Goal: Communication & Community: Answer question/provide support

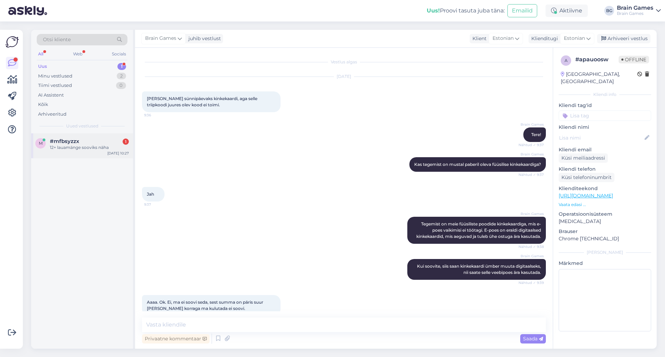
scroll to position [108, 0]
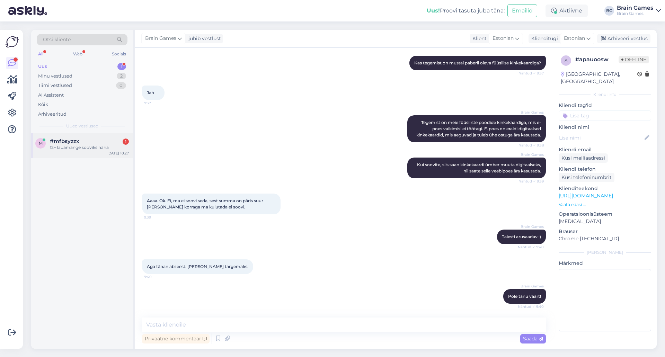
click at [87, 152] on div "m #mfbsyzzx 1 12+ lauamänge sooviks näha [DATE] 10:27" at bounding box center [82, 145] width 102 height 25
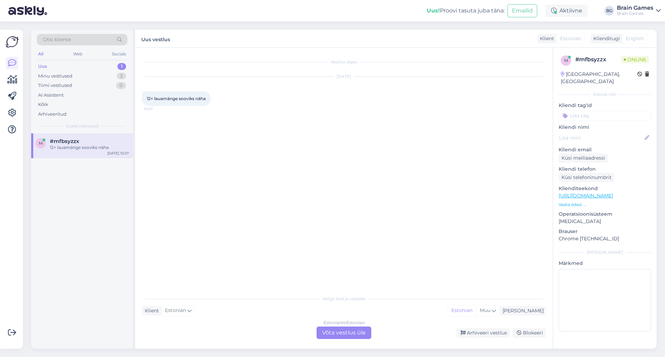
click at [316, 204] on div "Vestlus algas [DATE] 12+ lauamänge sooviks näha 10:27" at bounding box center [347, 170] width 410 height 231
click at [346, 335] on div "Estonian to Estonian Võta vestlus üle" at bounding box center [343, 332] width 55 height 12
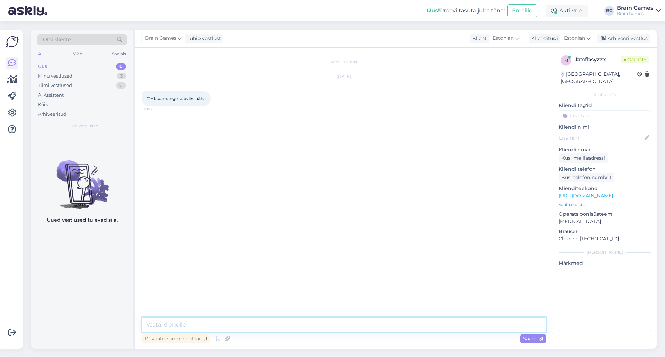
click at [344, 325] on textarea at bounding box center [344, 324] width 404 height 15
type textarea "Tere!"
type textarea "M"
type textarea "Saan Teile filtreerida selle vanuse järgi mänge. Mis tüüpi mänge otsite? Seltsk…"
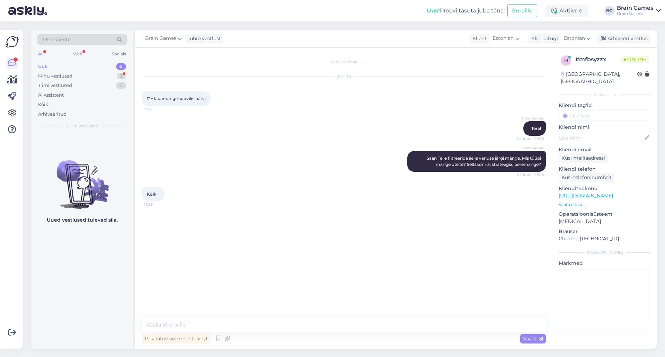
click at [393, 225] on div "Vestlus algas [DATE] 12+ lauamänge sooviks näha 10:27 Brain Games Tere! Nähtud …" at bounding box center [347, 183] width 410 height 256
click at [321, 327] on textarea at bounding box center [344, 324] width 404 height 15
paste textarea "[URL][DOMAIN_NAME]"
drag, startPoint x: 147, startPoint y: 322, endPoint x: 189, endPoint y: 350, distance: 50.1
click at [148, 322] on textarea "[URL][DOMAIN_NAME]" at bounding box center [344, 324] width 404 height 15
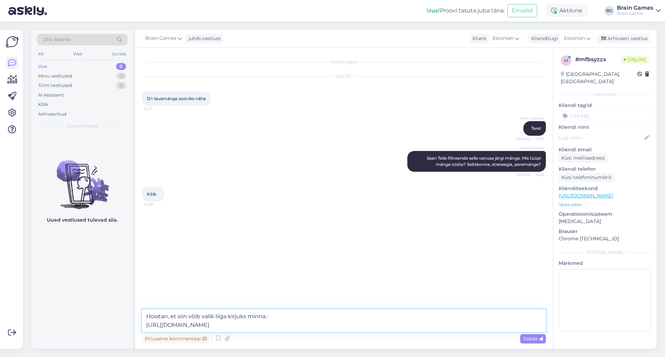
type textarea "Hoiatan, et siin võib valik liiga kirjuks minna :) [URL][DOMAIN_NAME]"
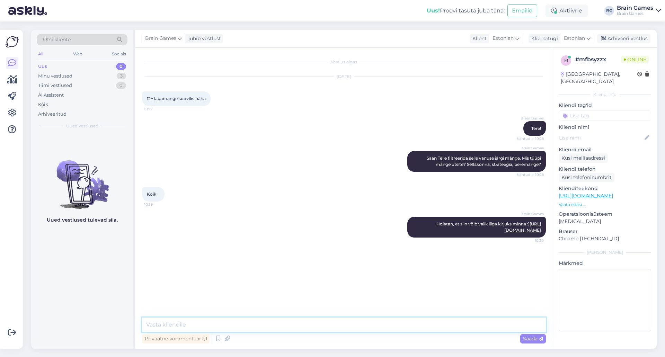
click at [339, 332] on textarea at bounding box center [344, 324] width 404 height 15
click at [339, 328] on textarea at bounding box center [344, 324] width 404 height 15
type textarea "K"
type textarea "O"
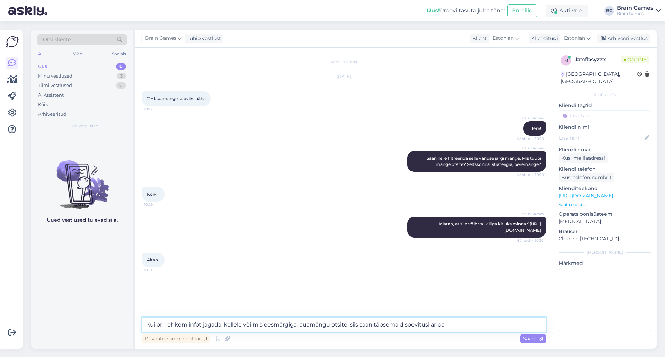
type textarea "Kui on rohkem infot jagada, kellele või mis eesmärgiga lauamängu otsite, siis s…"
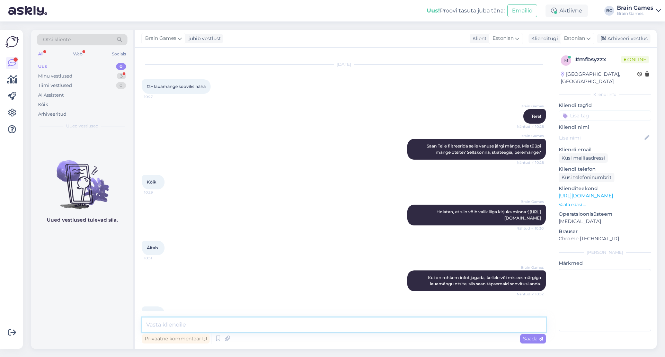
scroll to position [42, 0]
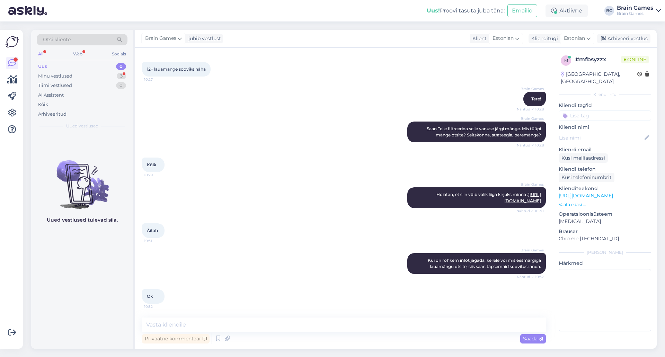
click at [312, 265] on div "Brain Games Kui on rohkem infot jagada, kellele või mis eesmärgiga lauamängu ot…" at bounding box center [344, 263] width 404 height 36
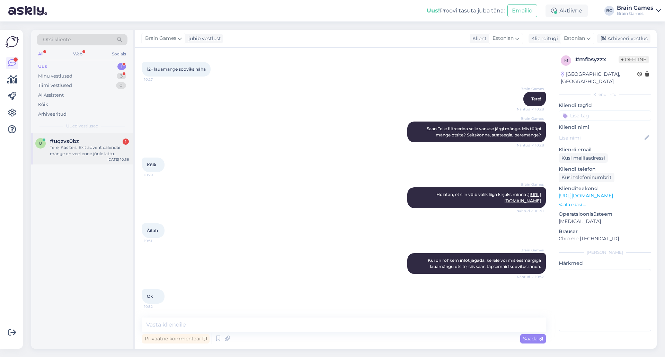
click at [73, 155] on div "Tere, Kas teisi Exit advent calendar mänge on veel enne jõule lattu lisandumas?" at bounding box center [89, 150] width 79 height 12
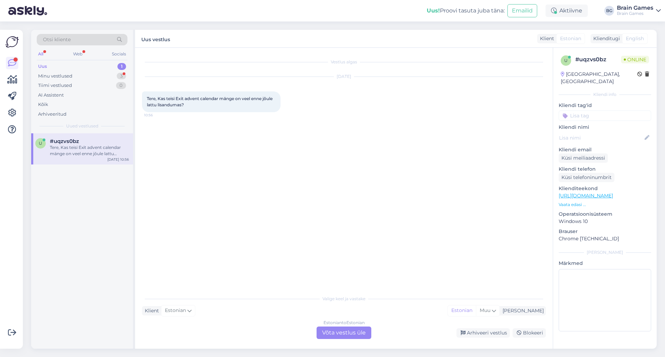
scroll to position [0, 0]
click at [346, 245] on div "Vestlus algas [DATE] Tere, Kas teisi Exit advent calendar mänge on veel enne jõ…" at bounding box center [347, 170] width 410 height 231
click at [332, 333] on div "Estonian to Estonian Võta vestlus üle" at bounding box center [343, 332] width 55 height 12
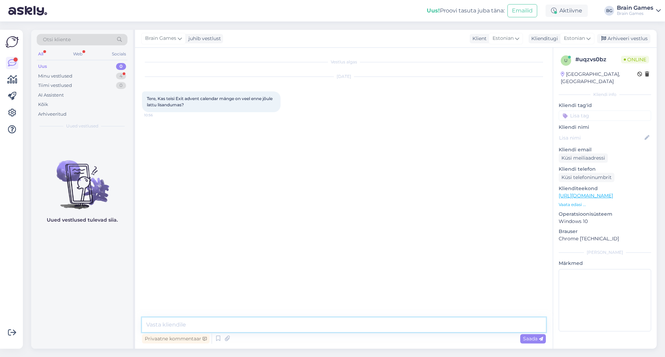
click at [335, 322] on textarea at bounding box center [344, 324] width 404 height 15
type textarea "Tere!"
type textarea "Meile peaks millalgi tulema veel 2 eelmiste aastate kalendrit. Hetkel ei ole ve…"
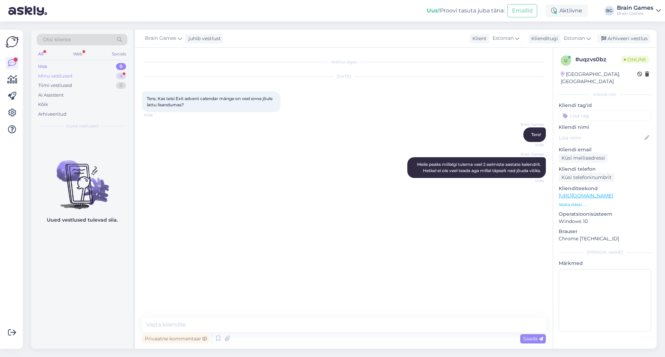
click at [60, 75] on div "Minu vestlused" at bounding box center [55, 76] width 34 height 7
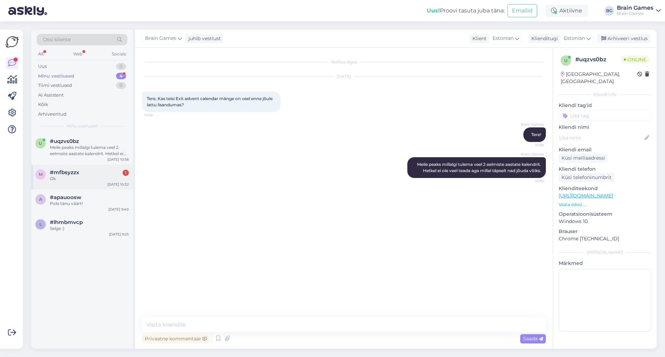
click at [91, 182] on div "m #mfbsyzzx 1 Ok [DATE] 10:32" at bounding box center [82, 176] width 102 height 25
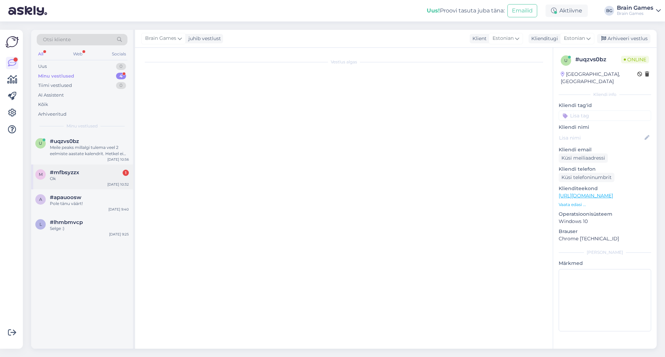
scroll to position [42, 0]
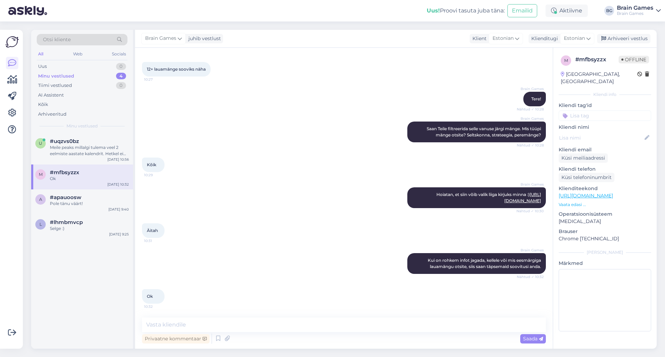
click at [291, 252] on div "Brain Games Kui on rohkem infot jagada, kellele või mis eesmärgiga lauamängu ot…" at bounding box center [344, 263] width 404 height 36
click at [74, 231] on div "Selge :)" at bounding box center [89, 228] width 79 height 6
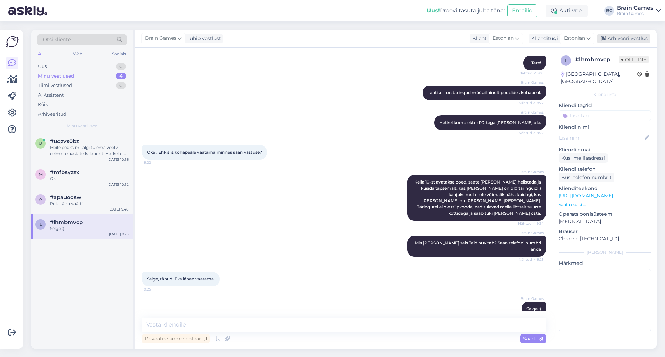
click at [631, 37] on div "Arhiveeri vestlus" at bounding box center [623, 38] width 53 height 9
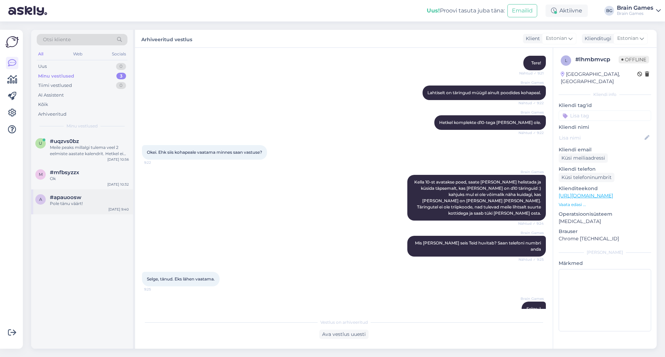
click at [93, 204] on div "Pole tänu väärt!" at bounding box center [89, 203] width 79 height 6
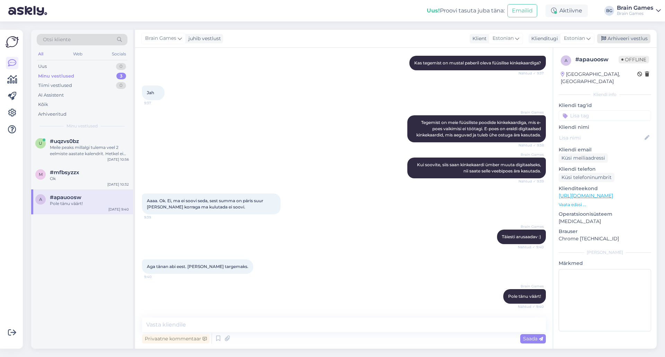
click at [626, 39] on div "Arhiveeri vestlus" at bounding box center [623, 38] width 53 height 9
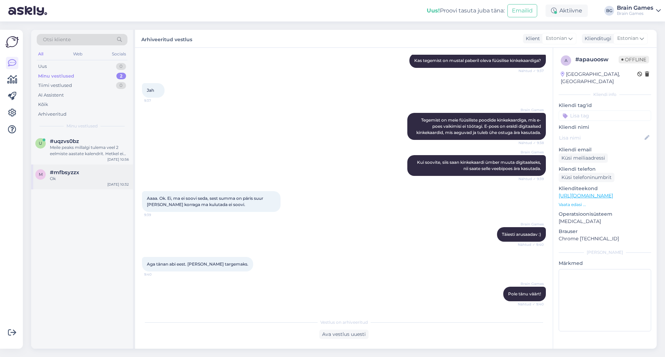
click at [67, 178] on div "Ok" at bounding box center [89, 178] width 79 height 6
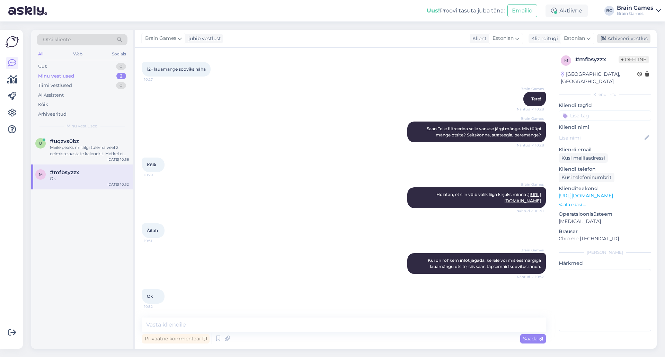
click at [618, 39] on div "Arhiveeri vestlus" at bounding box center [623, 38] width 53 height 9
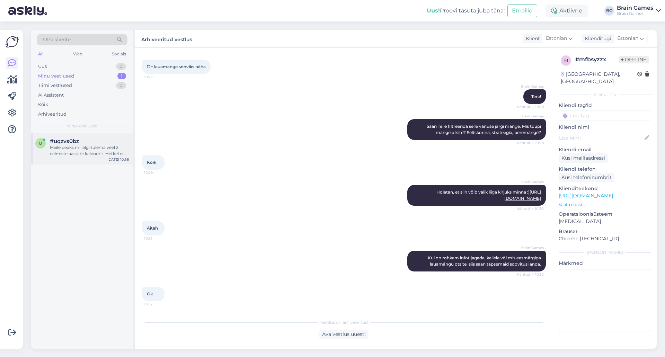
click at [90, 158] on div "u #uqzvs0bz Meile peaks millalgi tulema veel 2 eelmiste aastate kalendrit. Hetk…" at bounding box center [82, 148] width 102 height 31
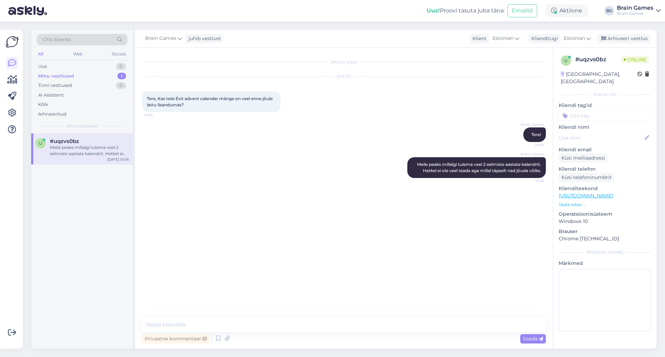
click at [291, 231] on div "Vestlus algas [DATE] Tere, Kas teisi Exit advent calendar mänge on veel enne jõ…" at bounding box center [347, 183] width 410 height 256
click at [291, 230] on div "Vestlus algas [DATE] Tere, Kas teisi Exit advent calendar mänge on veel enne jõ…" at bounding box center [347, 183] width 410 height 256
